Goal: Task Accomplishment & Management: Manage account settings

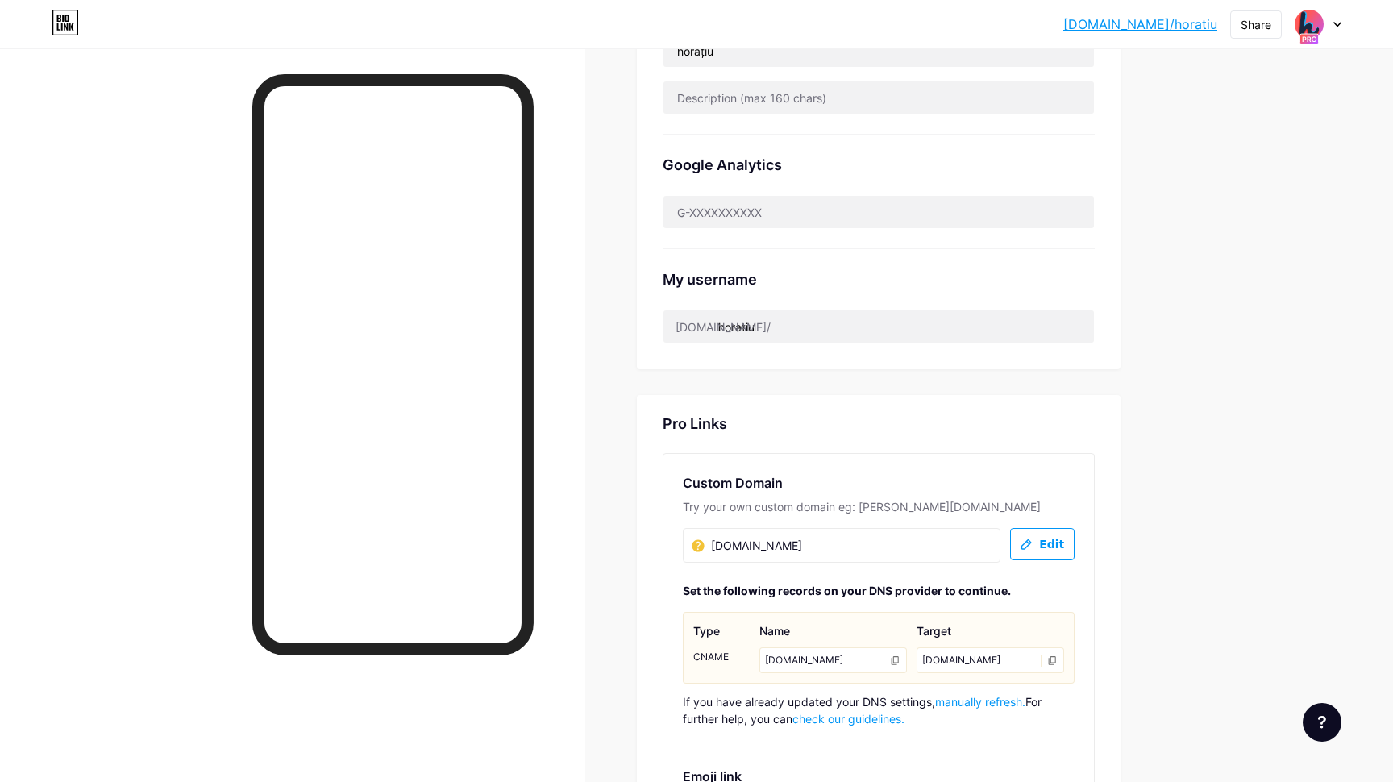
scroll to position [547, 0]
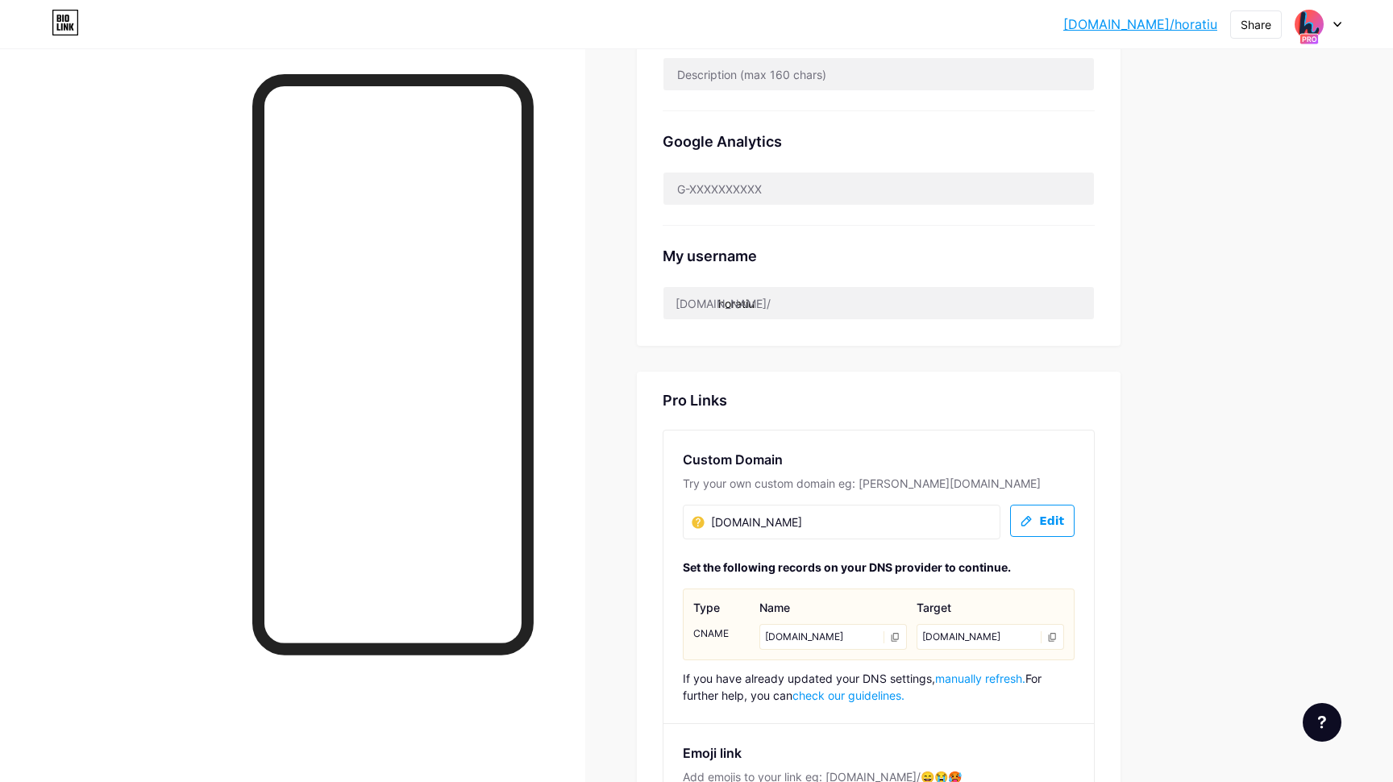
click at [986, 676] on span "manually refresh." at bounding box center [980, 679] width 90 height 14
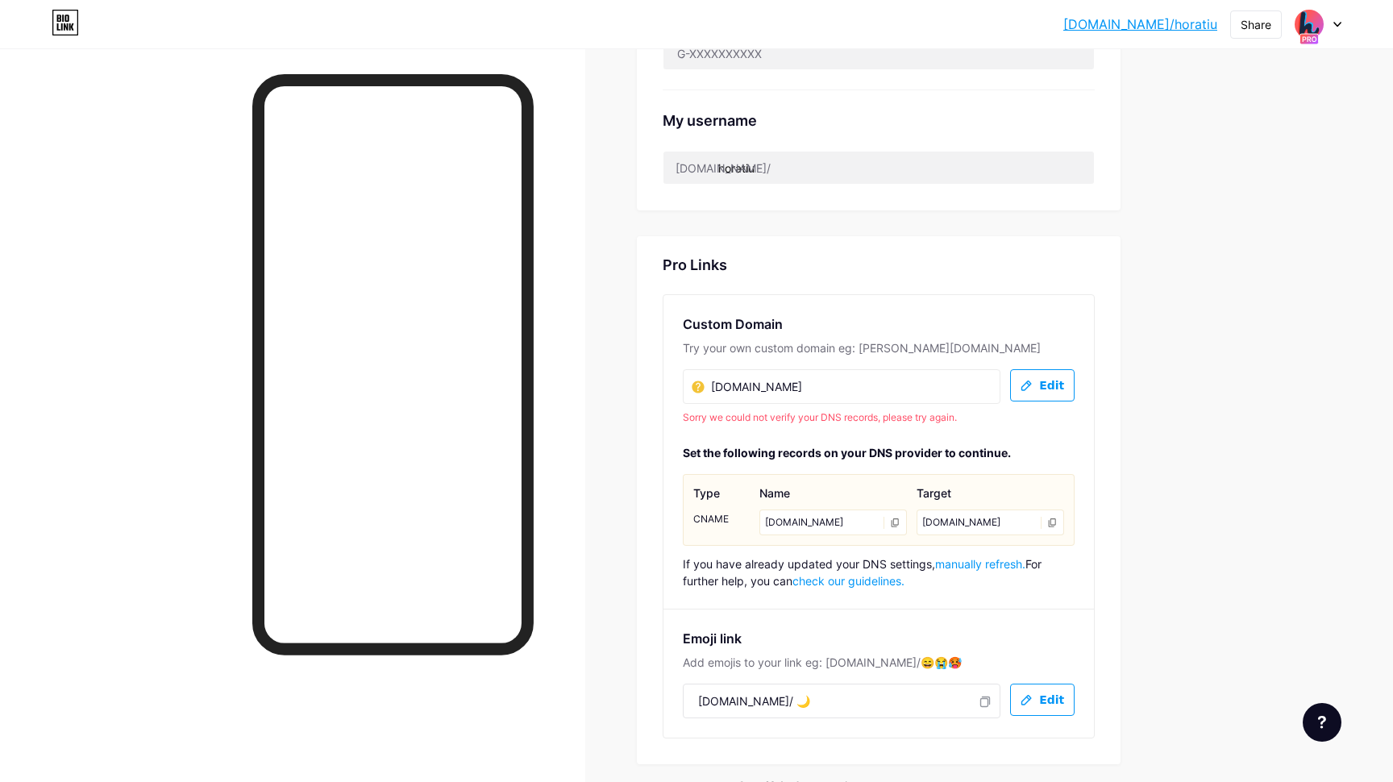
scroll to position [686, 0]
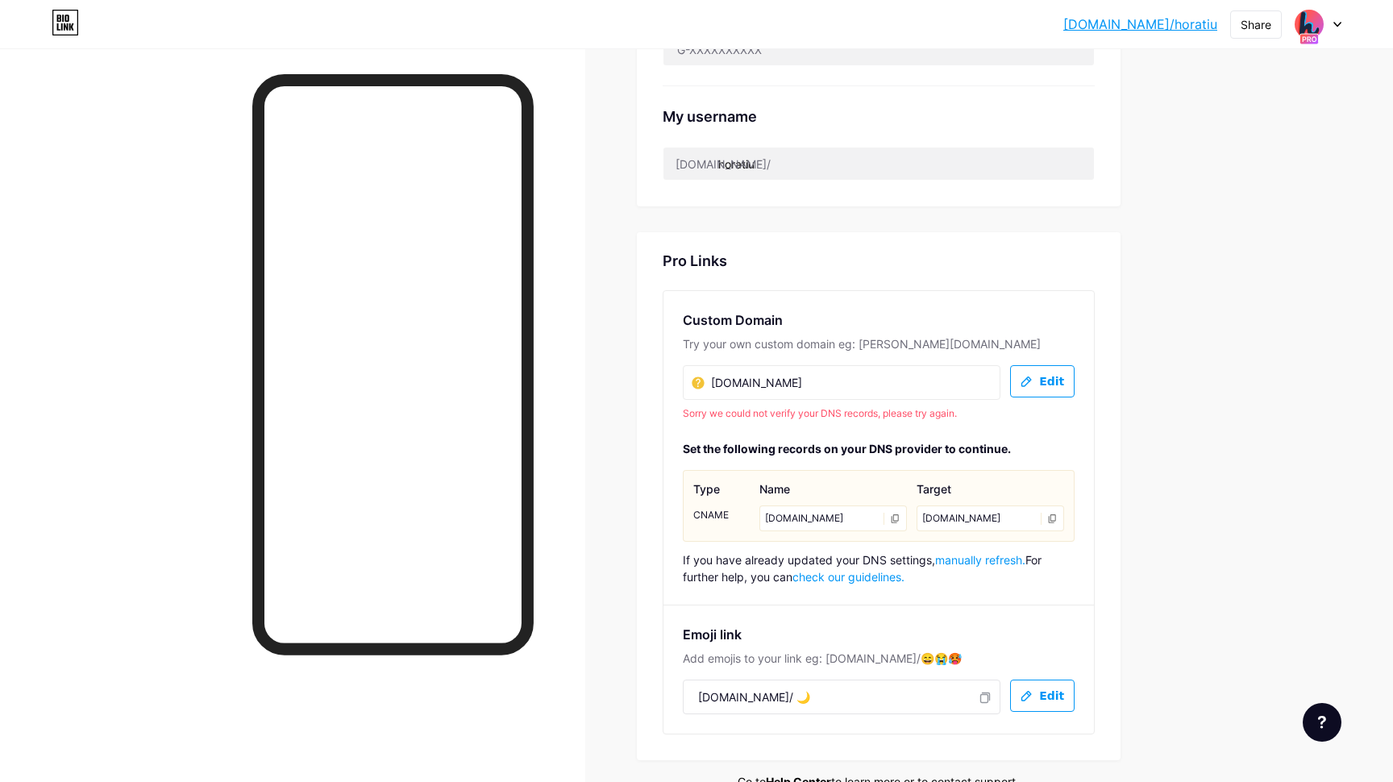
click at [1063, 369] on button "Edit" at bounding box center [1042, 381] width 65 height 32
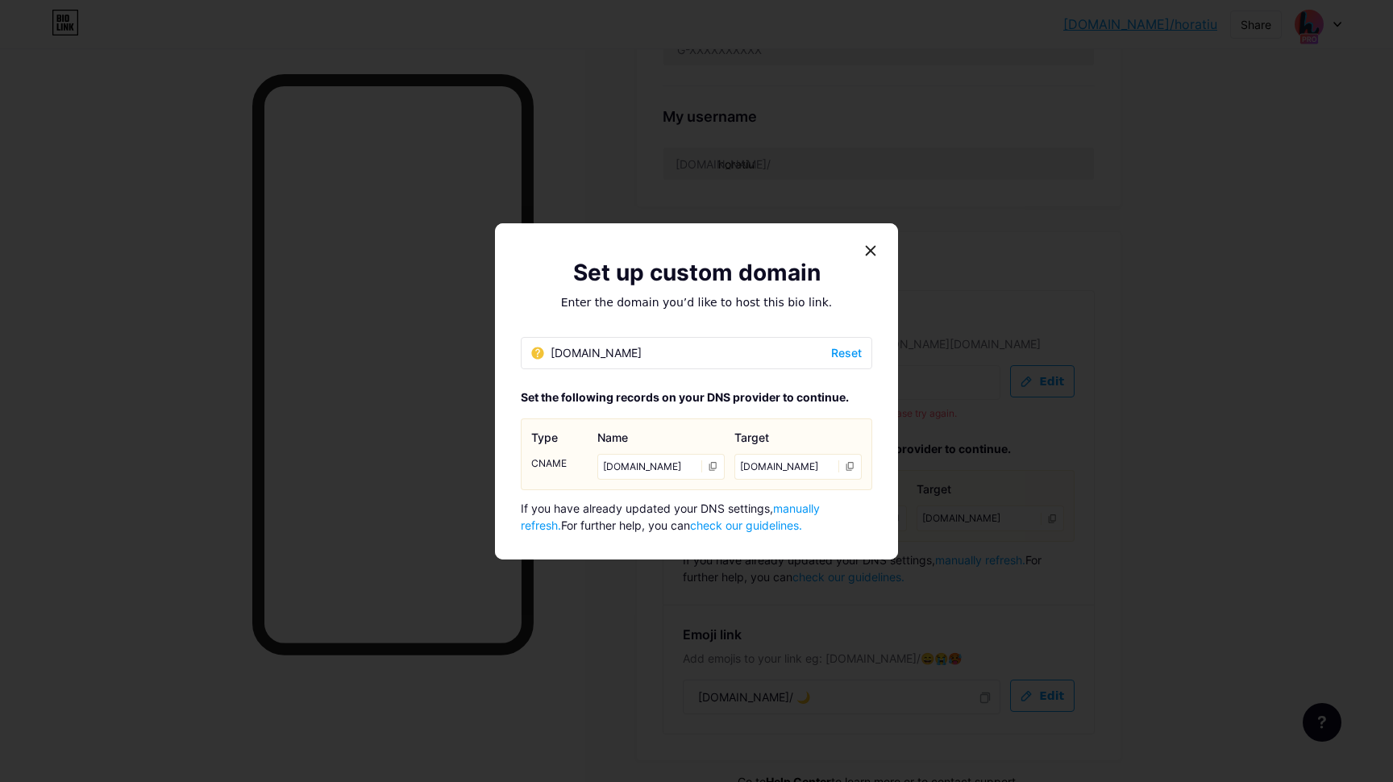
click at [794, 509] on span "manually refresh." at bounding box center [670, 517] width 299 height 31
click at [820, 506] on span "manually refresh." at bounding box center [670, 517] width 299 height 31
click at [807, 511] on span "manually refresh." at bounding box center [670, 517] width 299 height 31
click at [839, 350] on span "Reset" at bounding box center [846, 352] width 31 height 17
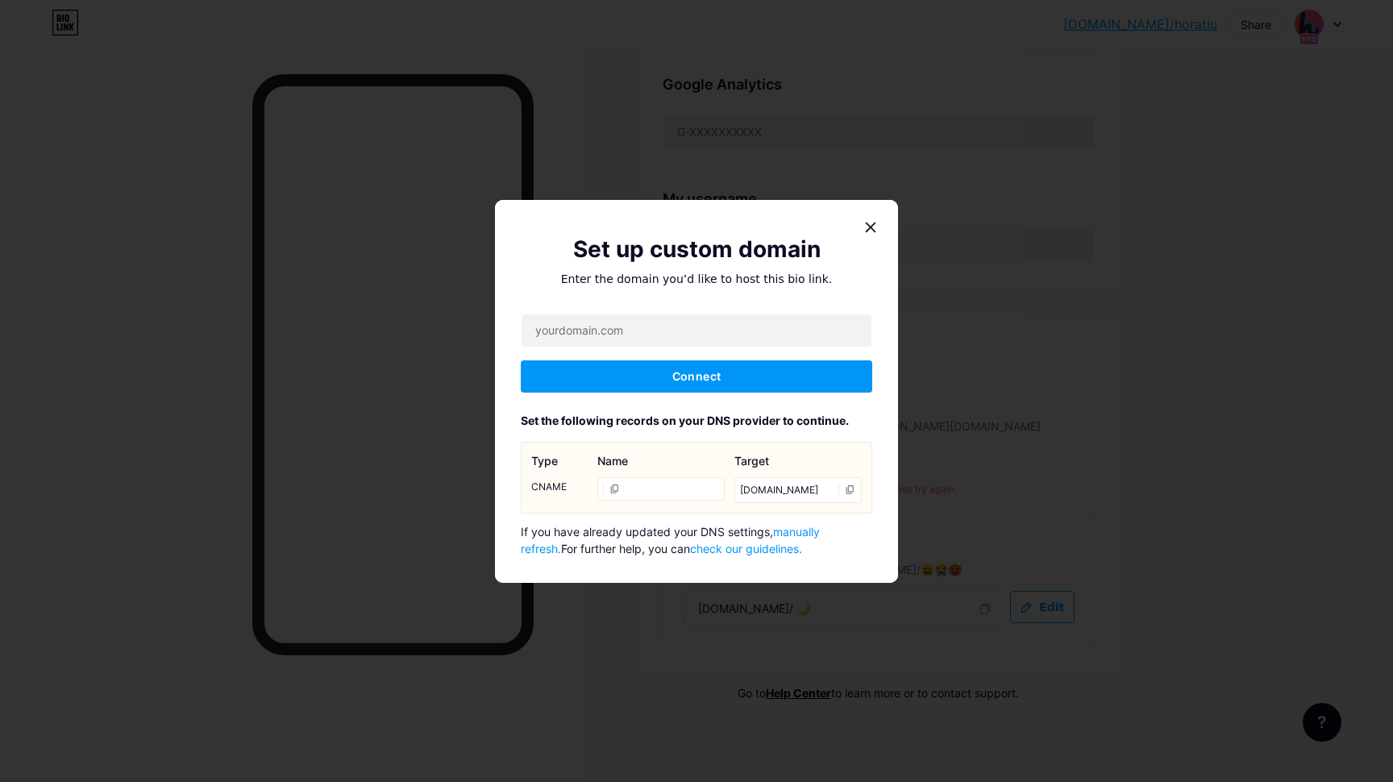
scroll to position [602, 0]
click at [596, 329] on input "text" at bounding box center [697, 330] width 350 height 32
type input "[DOMAIN_NAME]"
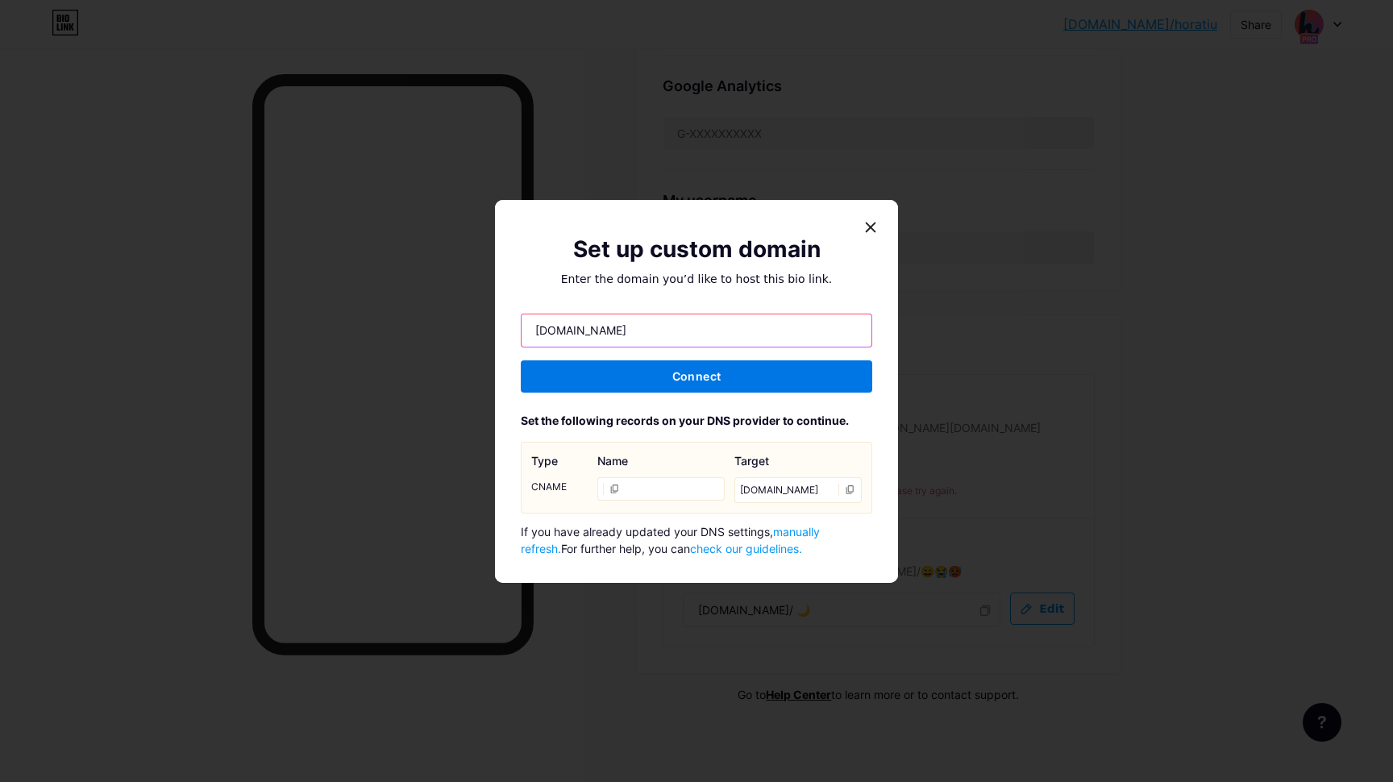
click at [710, 376] on span "Connect" at bounding box center [696, 376] width 48 height 14
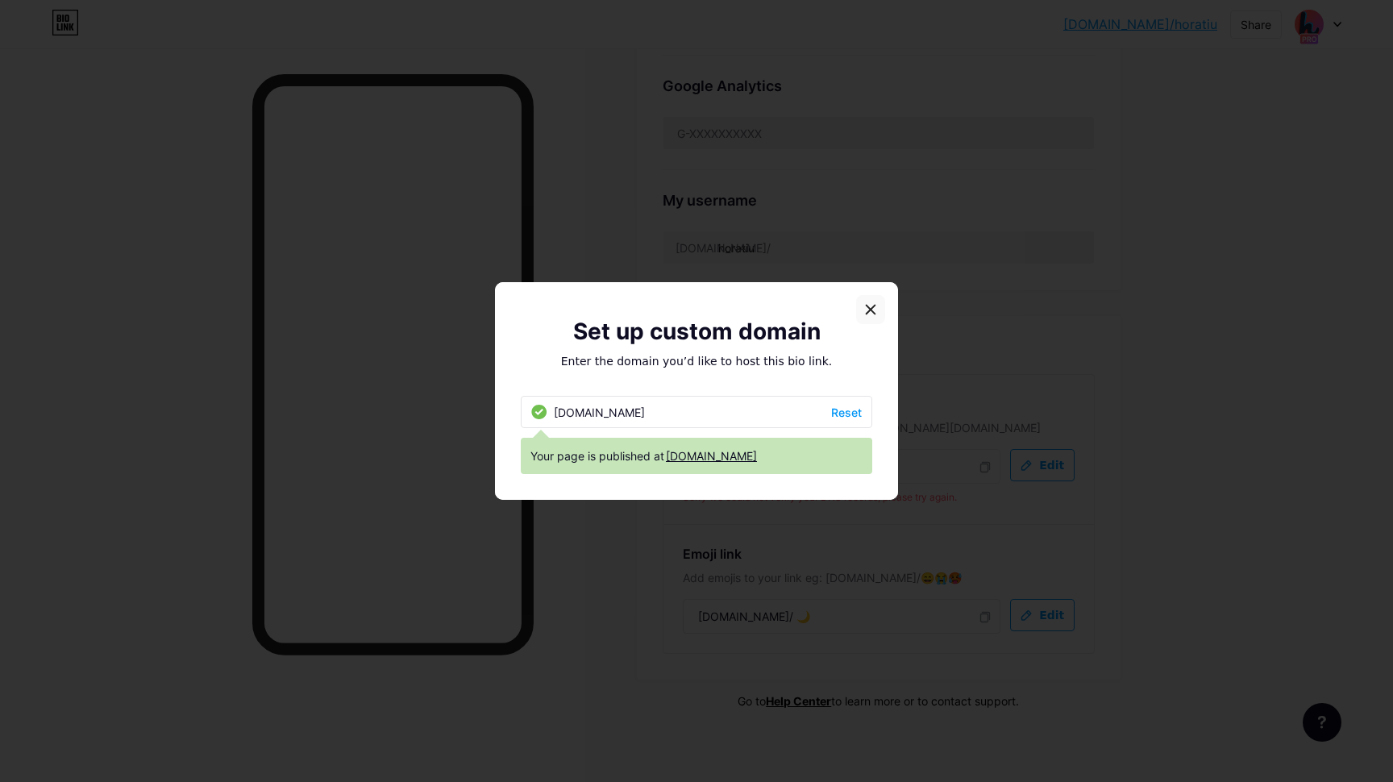
click at [870, 306] on icon at bounding box center [871, 310] width 9 height 9
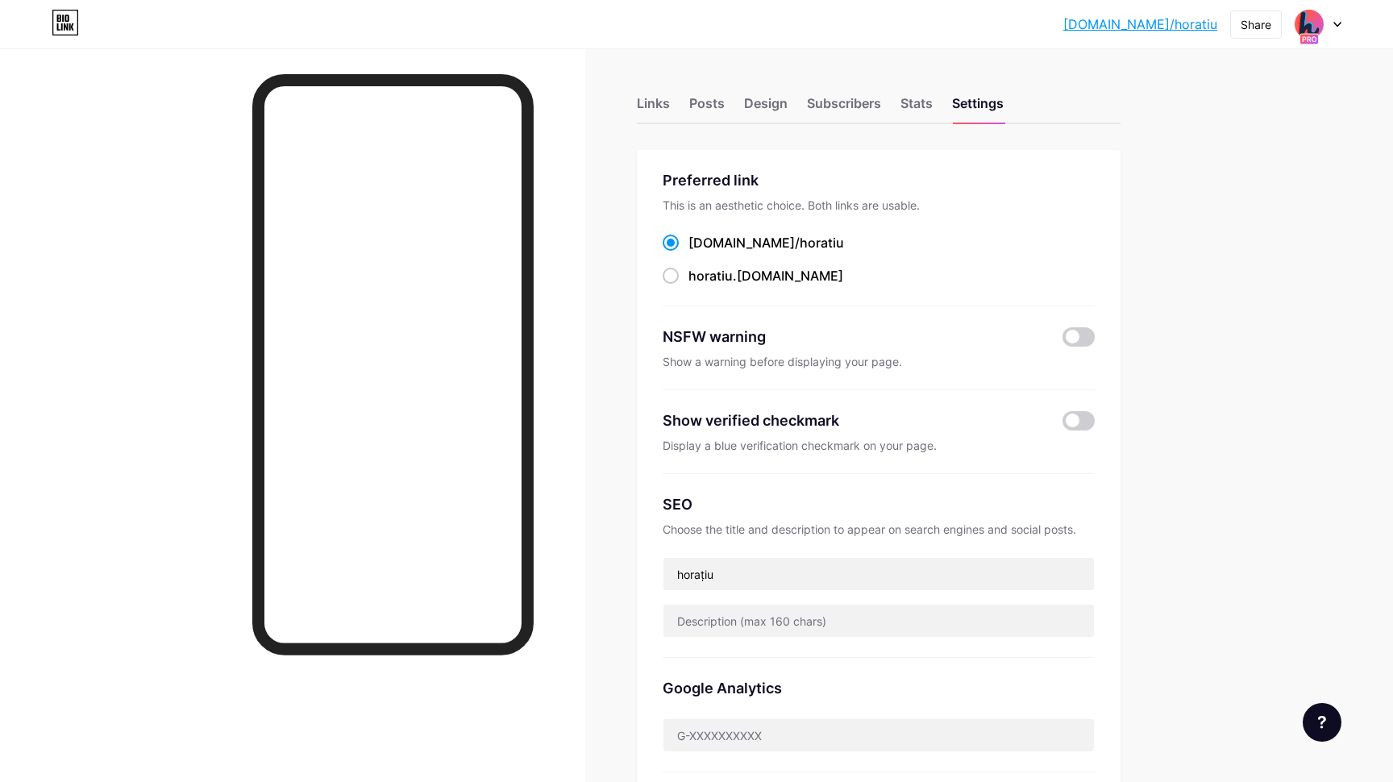
scroll to position [0, 0]
click at [1155, 30] on link "[DOMAIN_NAME]/horatiu" at bounding box center [1140, 24] width 154 height 19
